Goal: Transaction & Acquisition: Obtain resource

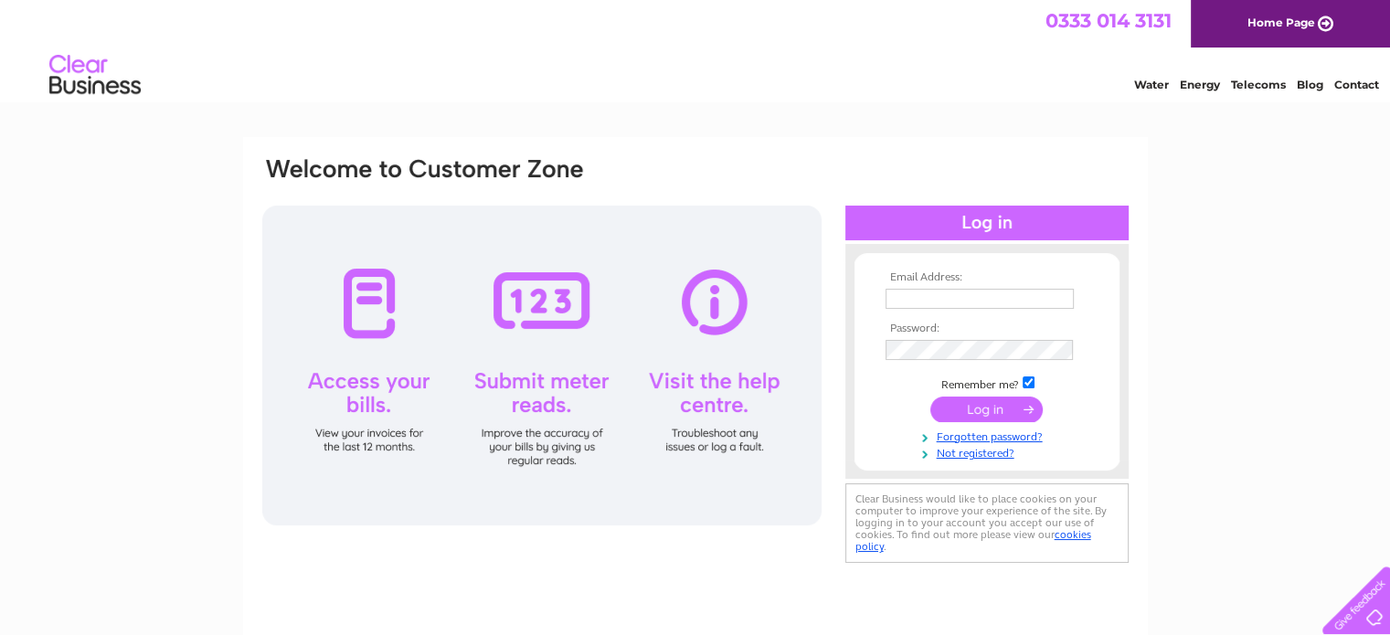
type input "[EMAIL_ADDRESS][DOMAIN_NAME]"
click at [366, 313] on div at bounding box center [541, 366] width 559 height 320
click at [993, 411] on input "submit" at bounding box center [986, 410] width 112 height 26
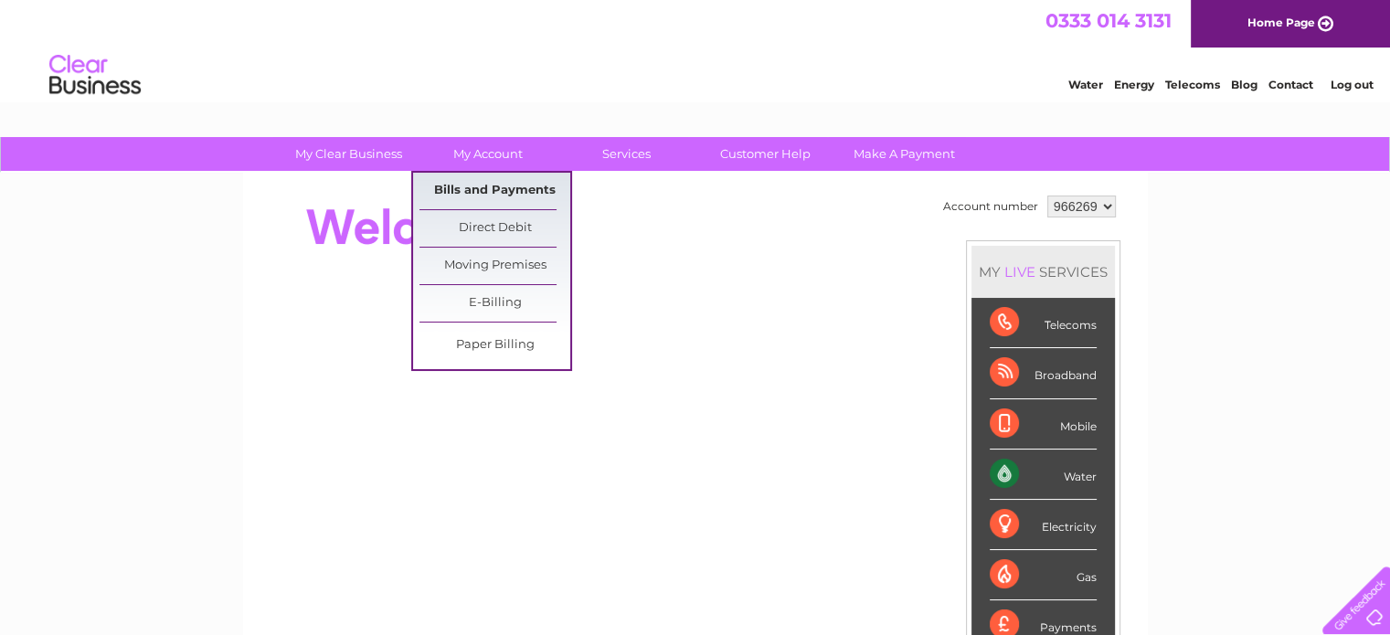
click at [497, 196] on link "Bills and Payments" at bounding box center [494, 191] width 151 height 37
click at [475, 190] on link "Bills and Payments" at bounding box center [494, 191] width 151 height 37
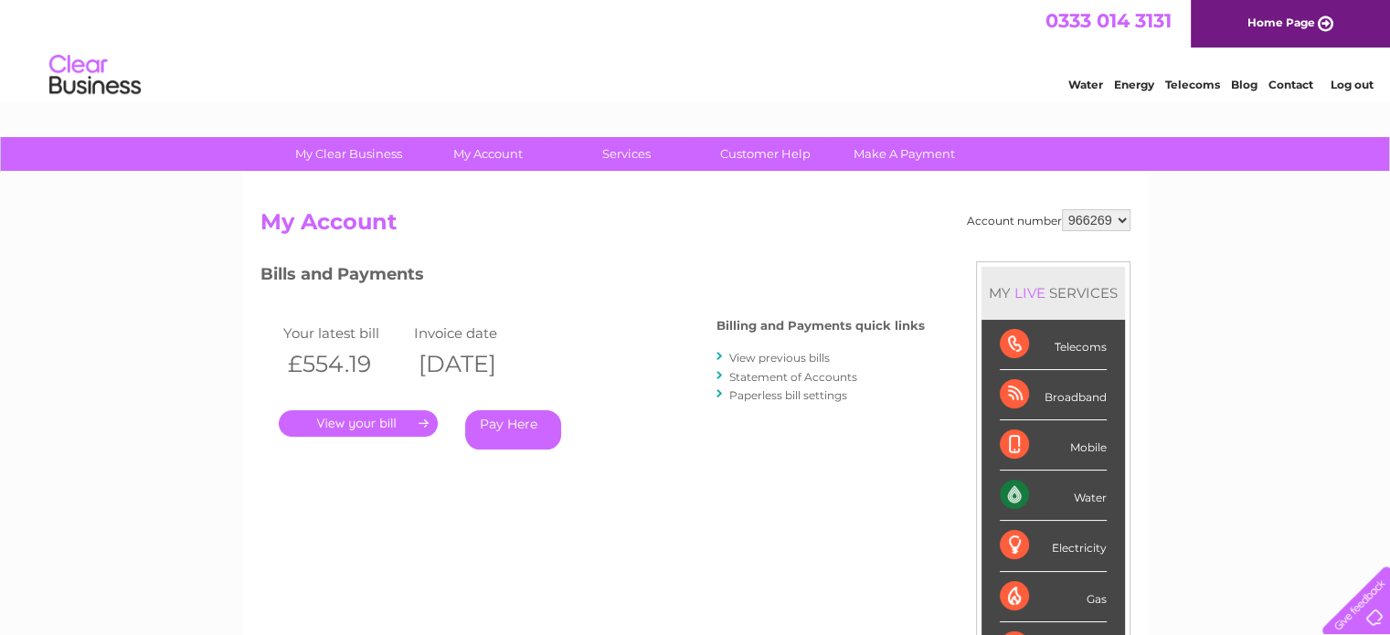
click at [391, 422] on link "." at bounding box center [358, 423] width 159 height 26
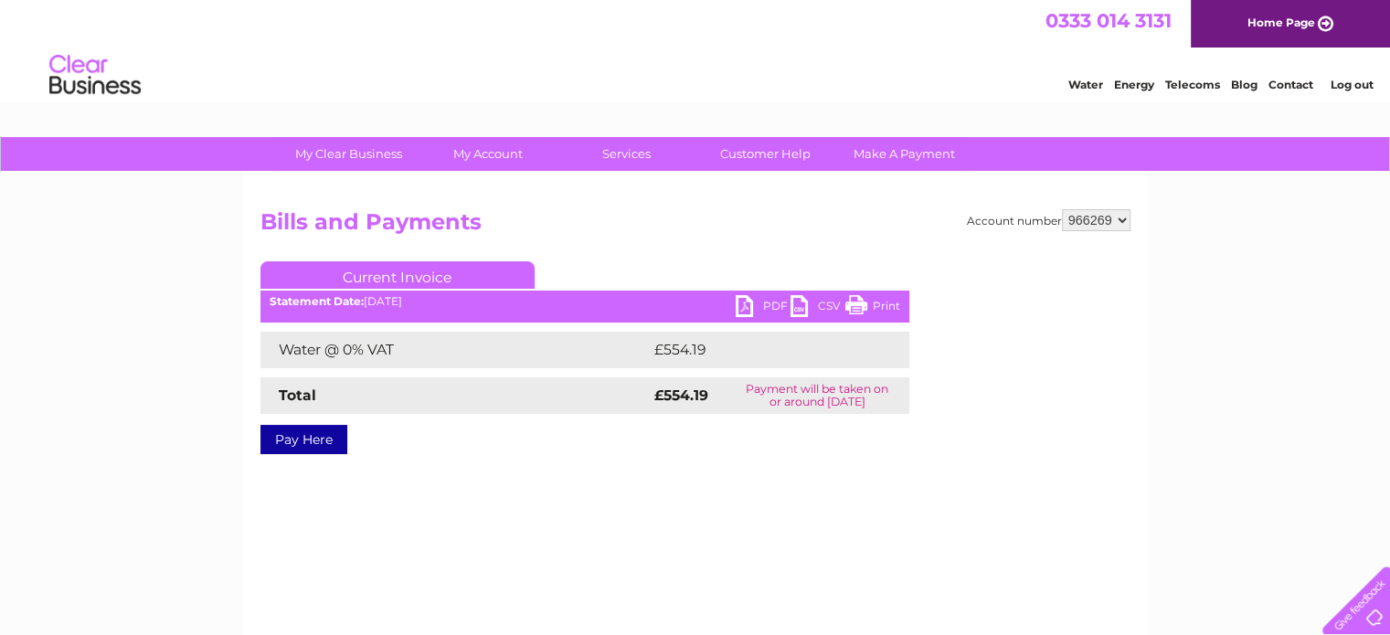
click at [760, 304] on link "PDF" at bounding box center [763, 308] width 55 height 26
click at [757, 302] on link "PDF" at bounding box center [763, 308] width 55 height 26
click at [800, 302] on link "CSV" at bounding box center [817, 308] width 55 height 26
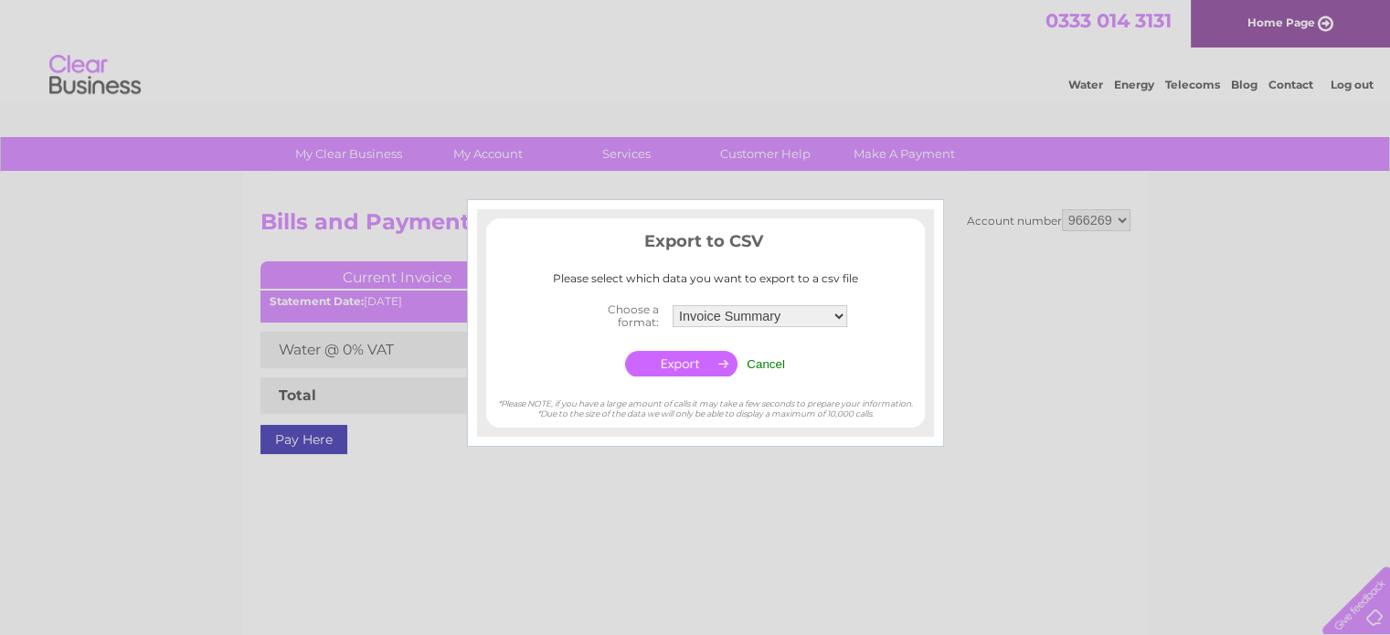
click at [800, 302] on td "Invoice Summary Service Charge Summary" at bounding box center [760, 316] width 184 height 37
click at [775, 372] on td "Cancel" at bounding box center [766, 363] width 48 height 35
click at [771, 361] on input "Cancel" at bounding box center [765, 364] width 38 height 14
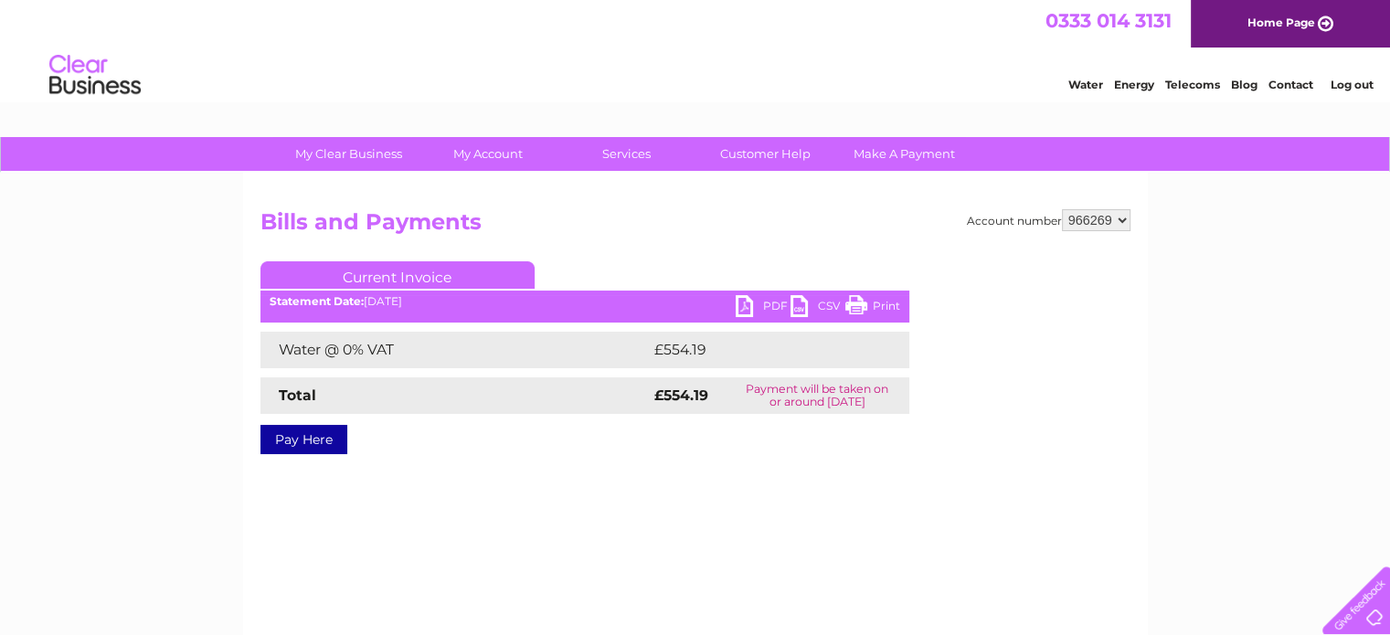
click at [864, 303] on link "Print" at bounding box center [872, 308] width 55 height 26
click at [738, 302] on link "PDF" at bounding box center [763, 308] width 55 height 26
click at [737, 303] on link "PDF" at bounding box center [763, 308] width 55 height 26
